Goal: Find specific page/section: Find specific page/section

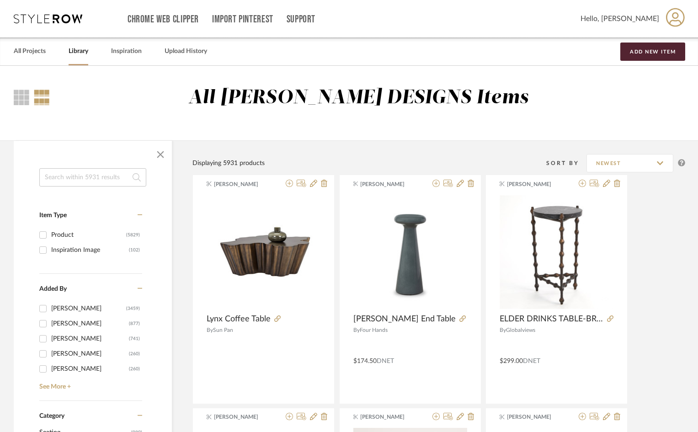
scroll to position [320, 0]
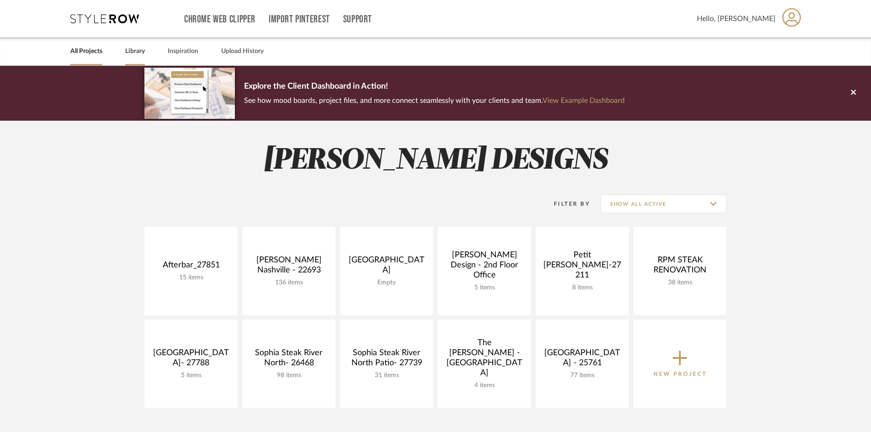
click at [133, 55] on link "Library" at bounding box center [135, 51] width 20 height 12
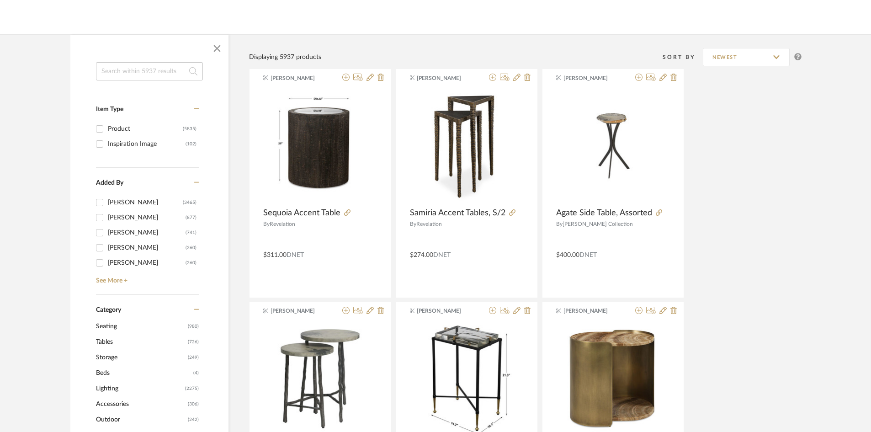
scroll to position [320, 0]
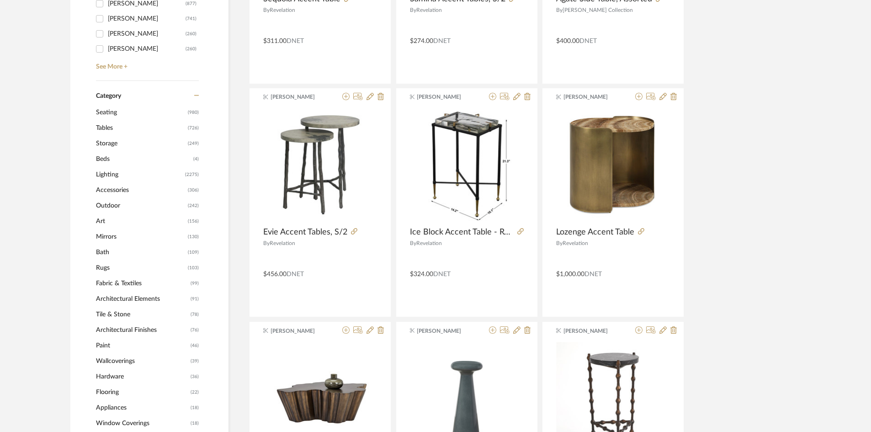
click at [111, 174] on span "Lighting" at bounding box center [139, 175] width 87 height 16
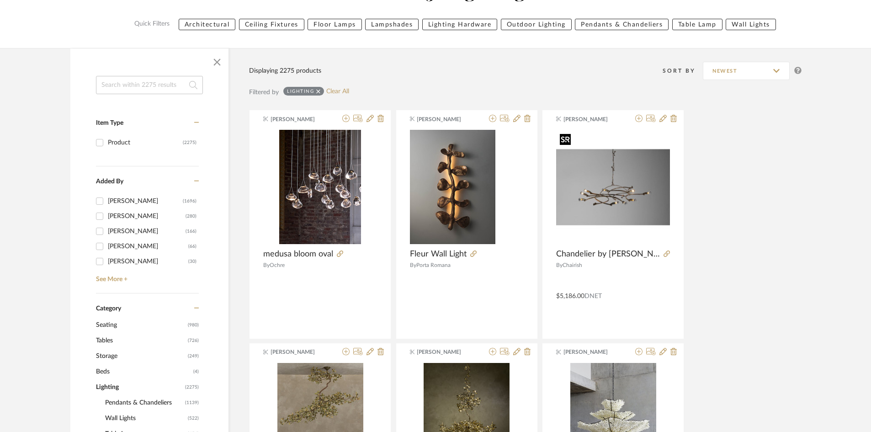
scroll to position [105, 0]
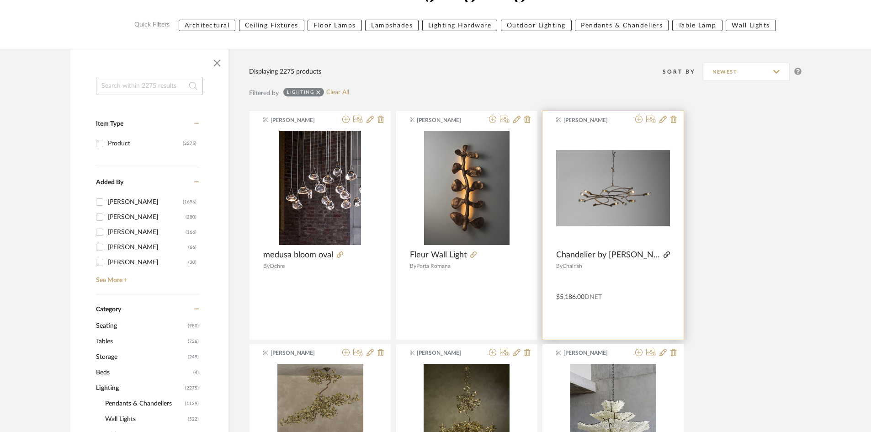
click at [664, 254] on icon at bounding box center [666, 254] width 6 height 6
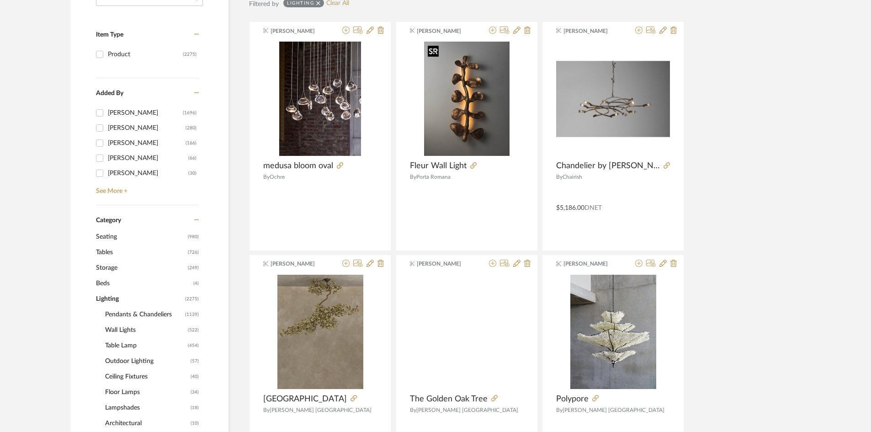
scroll to position [471, 0]
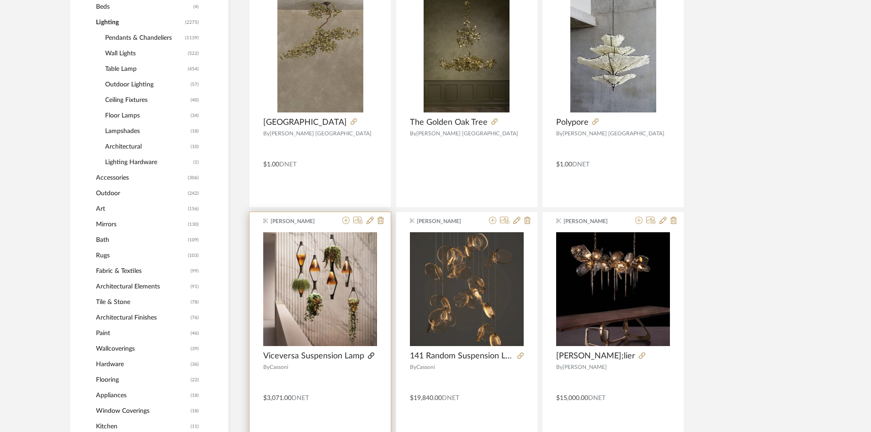
click at [371, 354] on icon at bounding box center [371, 355] width 6 height 6
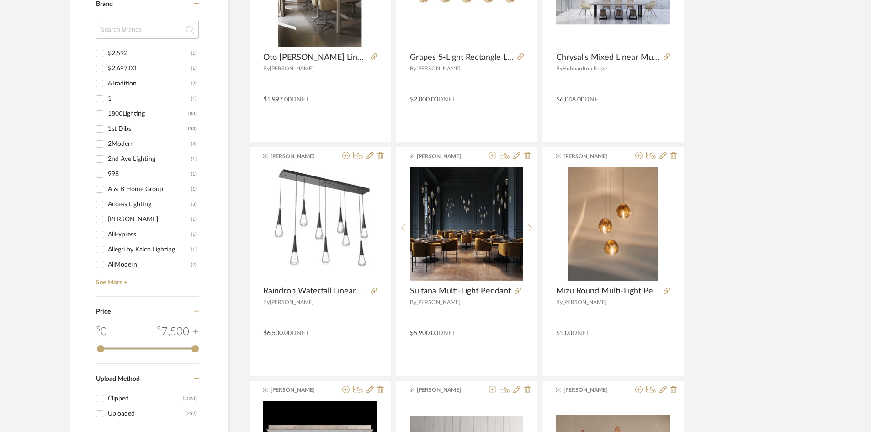
scroll to position [1019, 0]
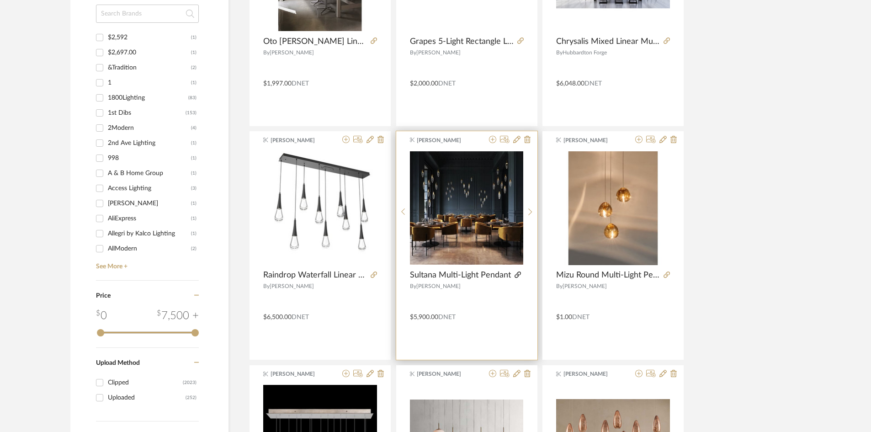
click at [518, 275] on icon at bounding box center [517, 274] width 6 height 6
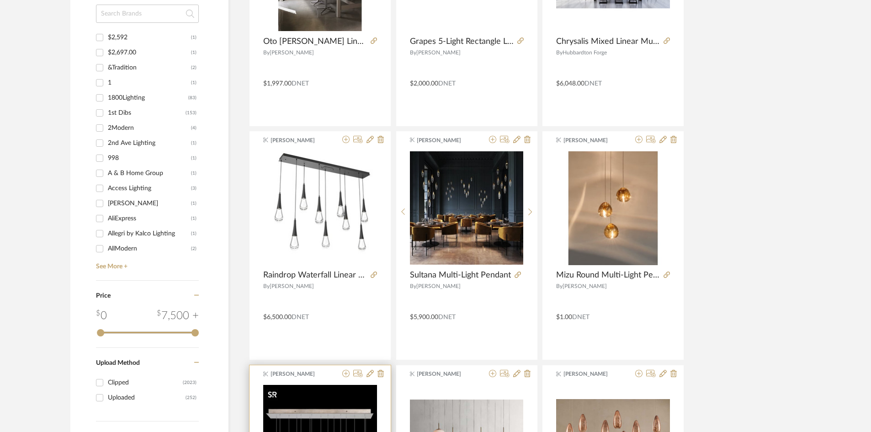
scroll to position [1293, 0]
